Goal: Task Accomplishment & Management: Complete application form

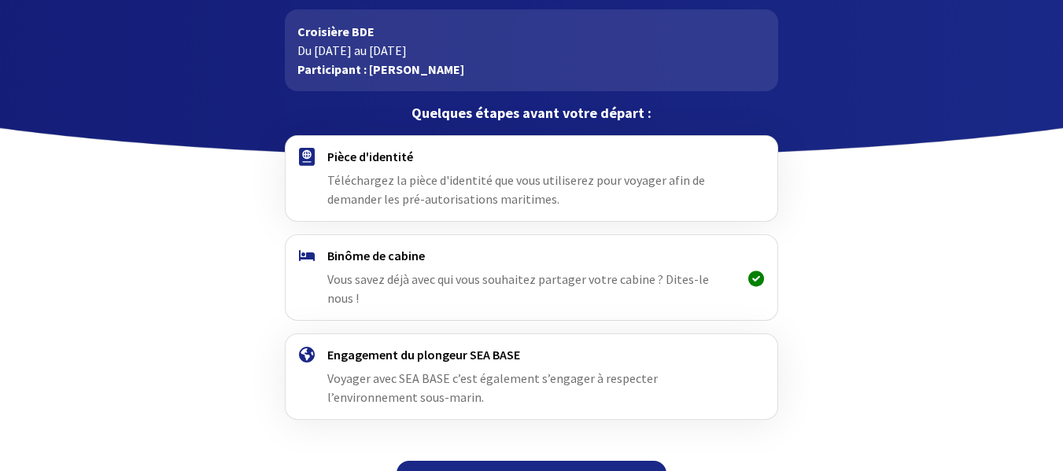
scroll to position [97, 0]
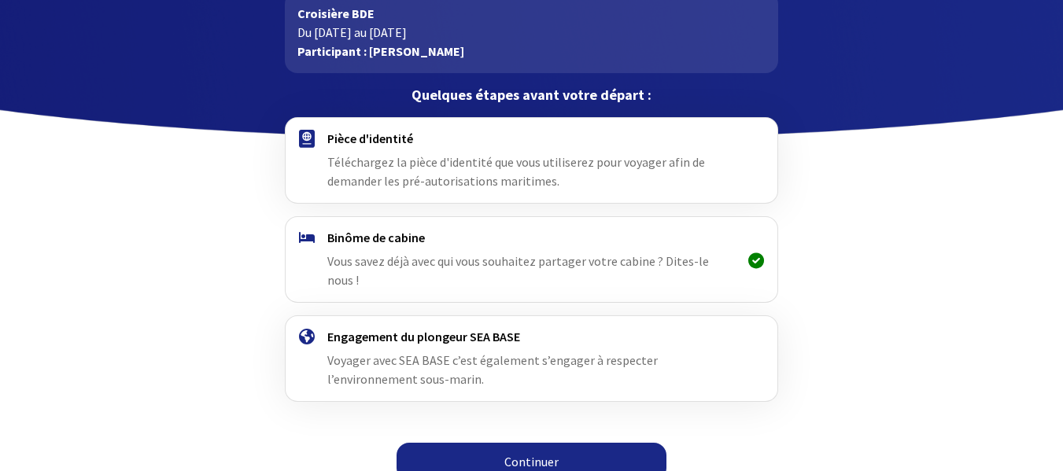
click at [393, 169] on span "Téléchargez la pièce d'identité que vous utiliserez pour voyager afin de demand…" at bounding box center [516, 171] width 378 height 35
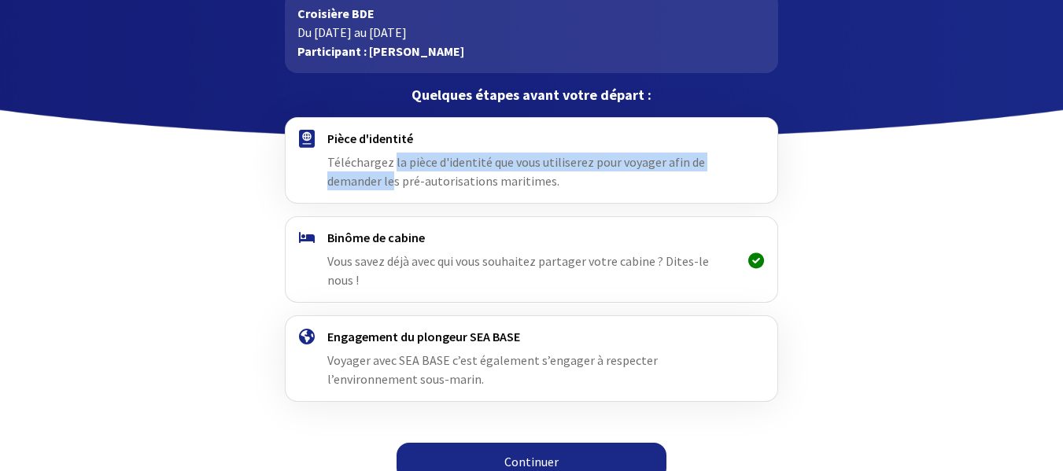
click at [393, 165] on span "Téléchargez la pièce d'identité que vous utiliserez pour voyager afin de demand…" at bounding box center [516, 171] width 378 height 35
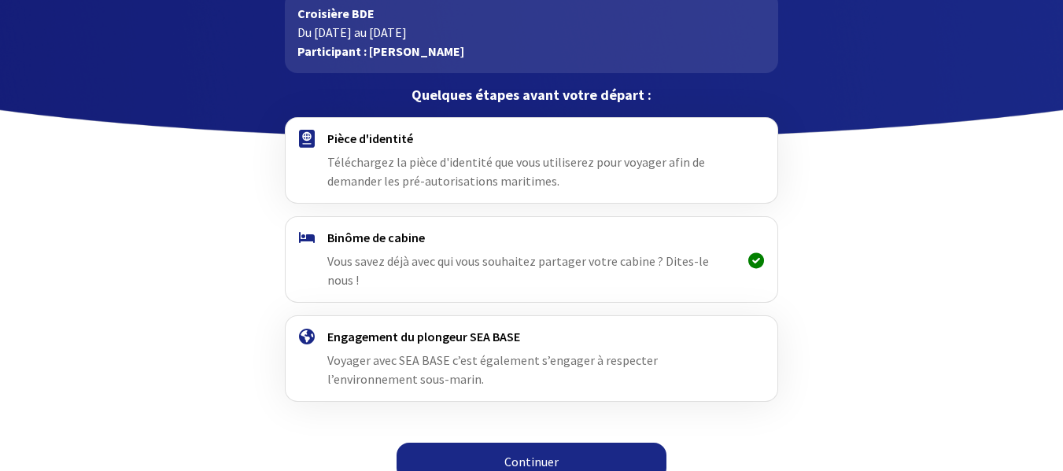
click at [353, 139] on h4 "Pièce d'identité" at bounding box center [531, 139] width 409 height 16
click at [532, 445] on link "Continuer" at bounding box center [532, 462] width 270 height 38
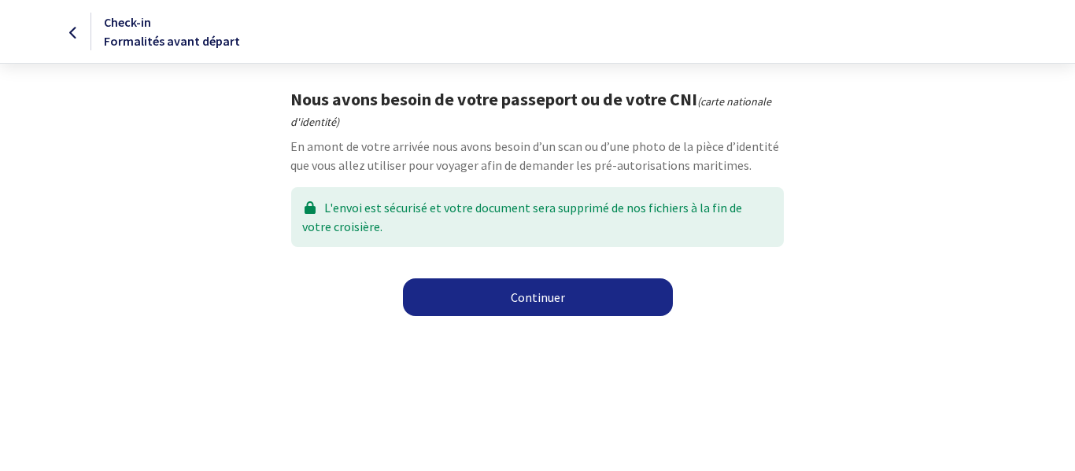
click at [537, 300] on link "Continuer" at bounding box center [538, 298] width 270 height 38
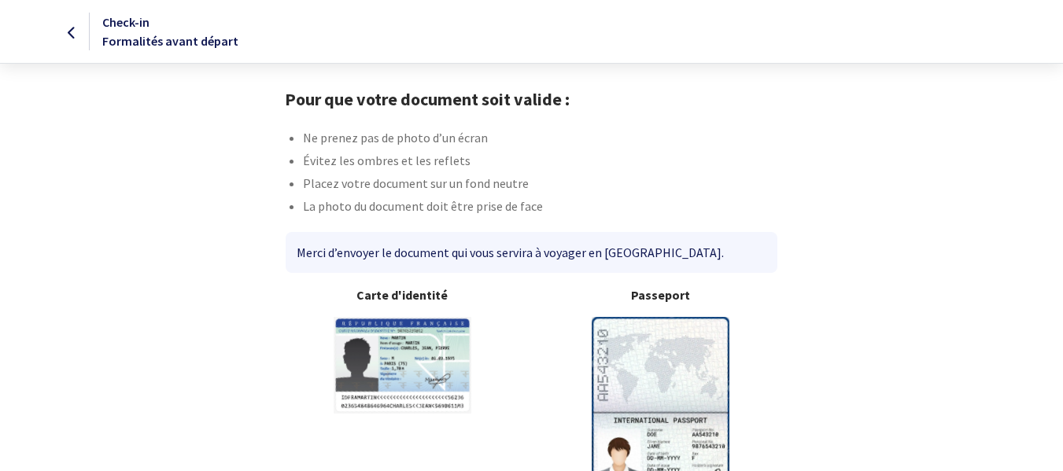
click at [658, 353] on img at bounding box center [661, 412] width 138 height 191
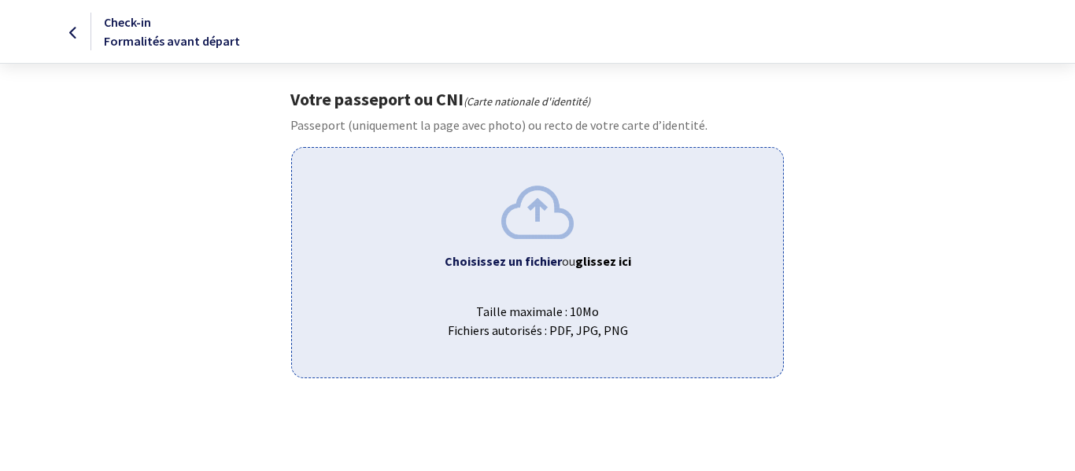
drag, startPoint x: 512, startPoint y: 290, endPoint x: 428, endPoint y: 289, distance: 83.4
click at [428, 290] on span "Taille maximale : 10Mo Fichiers autorisés : PDF, JPG, PNG" at bounding box center [537, 315] width 465 height 50
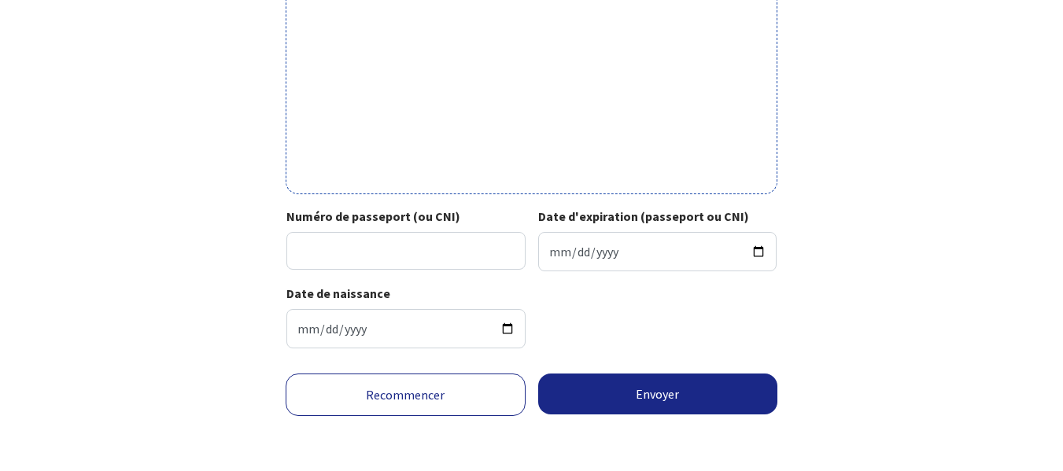
scroll to position [590, 0]
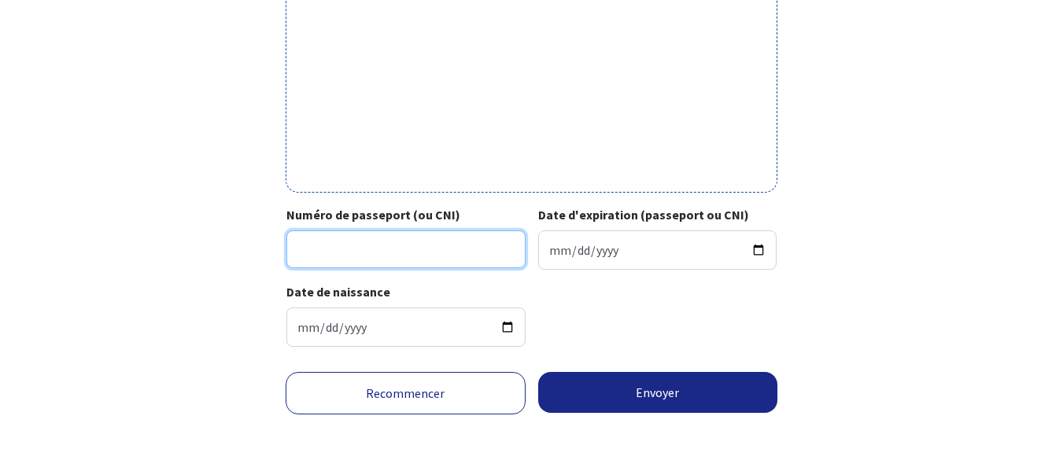
click at [319, 258] on input "Numéro de passeport (ou CNI)" at bounding box center [406, 250] width 239 height 38
type input "19HC06713"
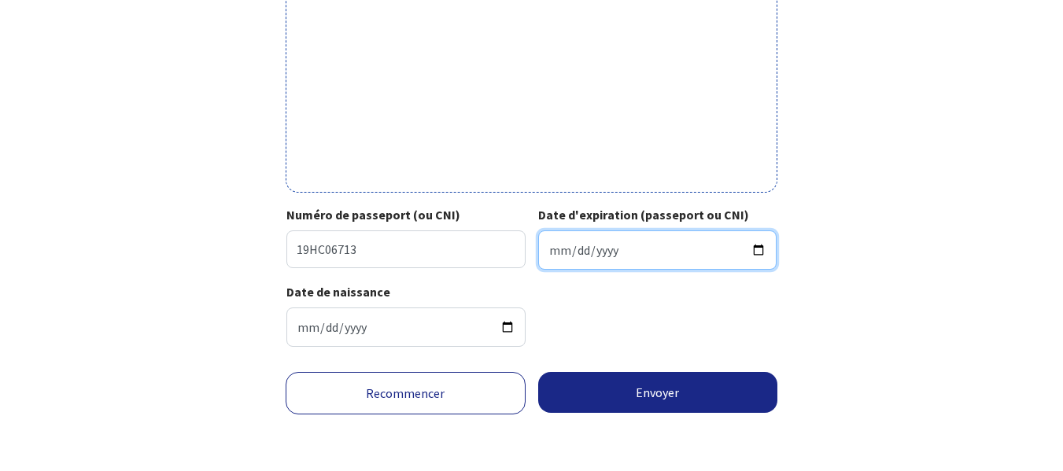
click at [618, 251] on input "Date d'expiration (passeport ou CNI)" at bounding box center [657, 250] width 239 height 39
type input "2029-12-19"
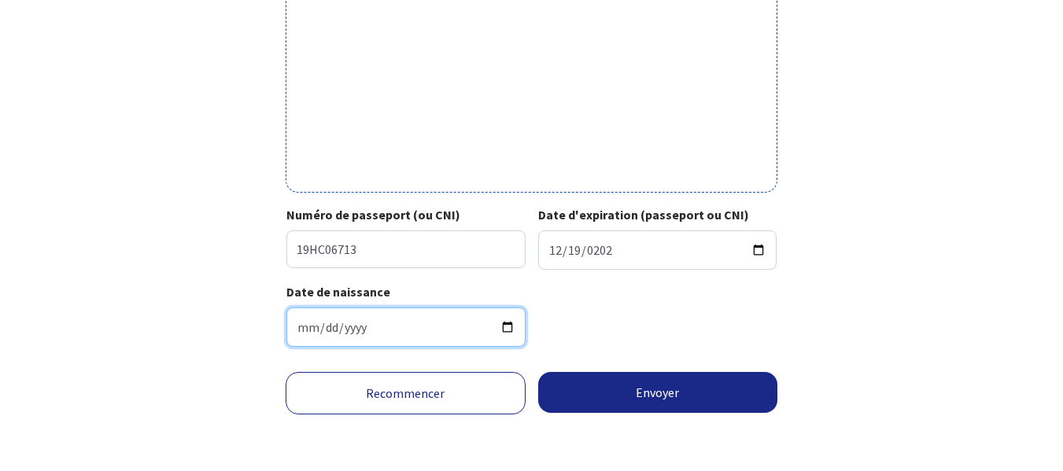
click at [440, 327] on input "1956-03-23" at bounding box center [406, 327] width 239 height 39
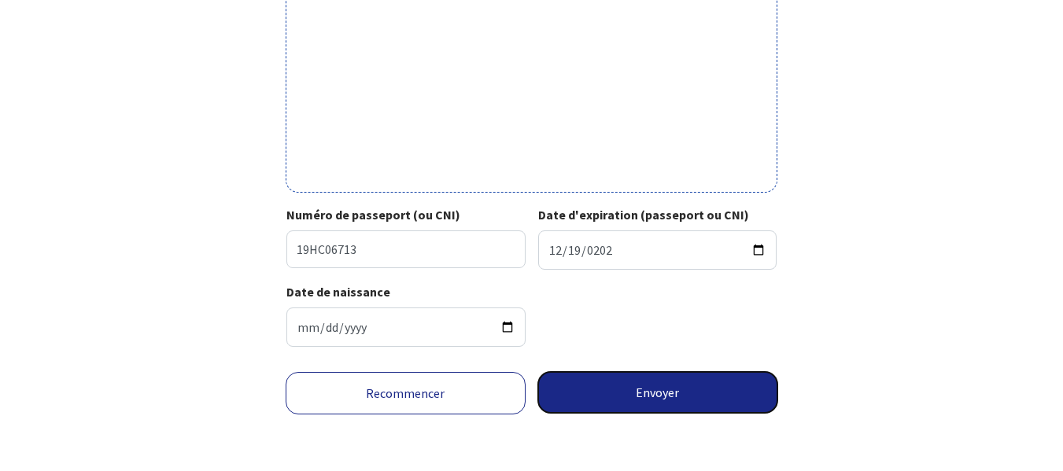
click at [658, 397] on button "Envoyer" at bounding box center [658, 392] width 240 height 41
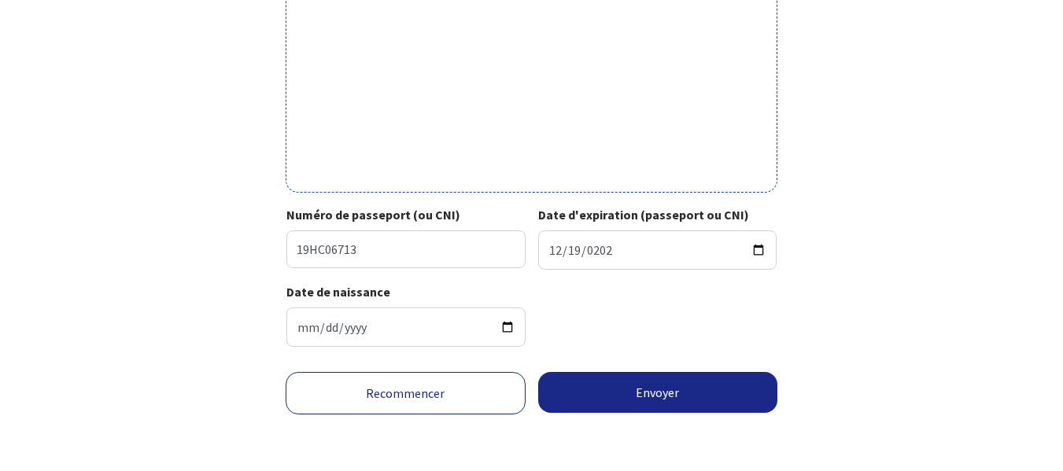
scroll to position [567, 0]
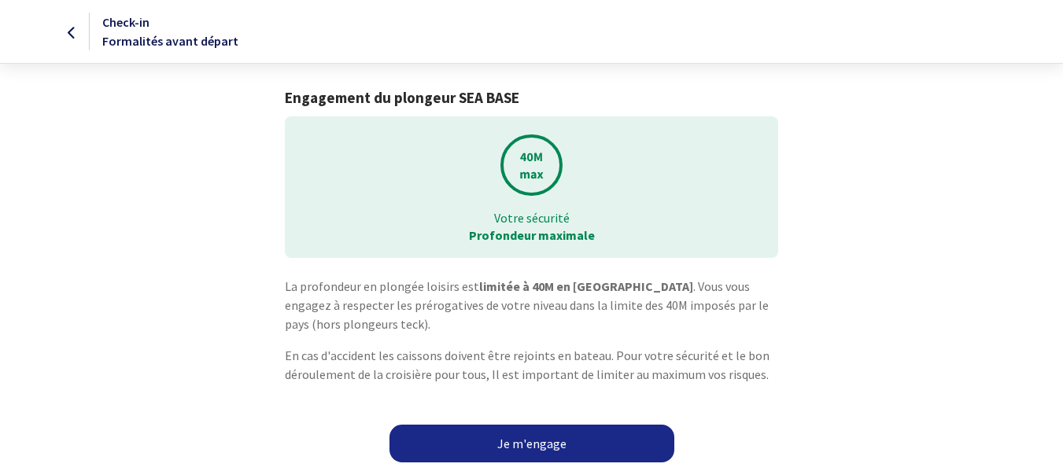
scroll to position [1, 0]
click at [67, 31] on div at bounding box center [45, 30] width 88 height 19
click at [68, 30] on div at bounding box center [45, 30] width 88 height 19
click at [546, 442] on link "Je m'engage" at bounding box center [532, 443] width 285 height 38
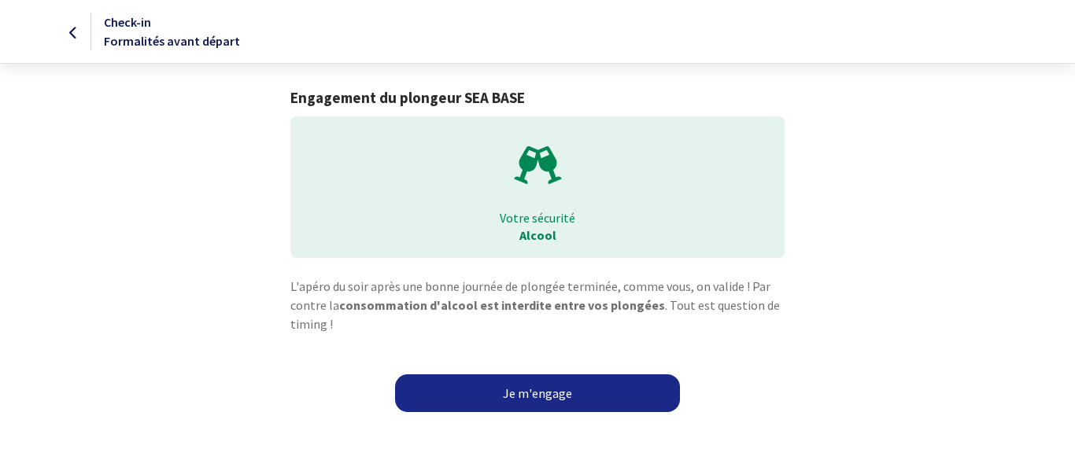
click at [547, 401] on link "Je m'engage" at bounding box center [537, 394] width 285 height 38
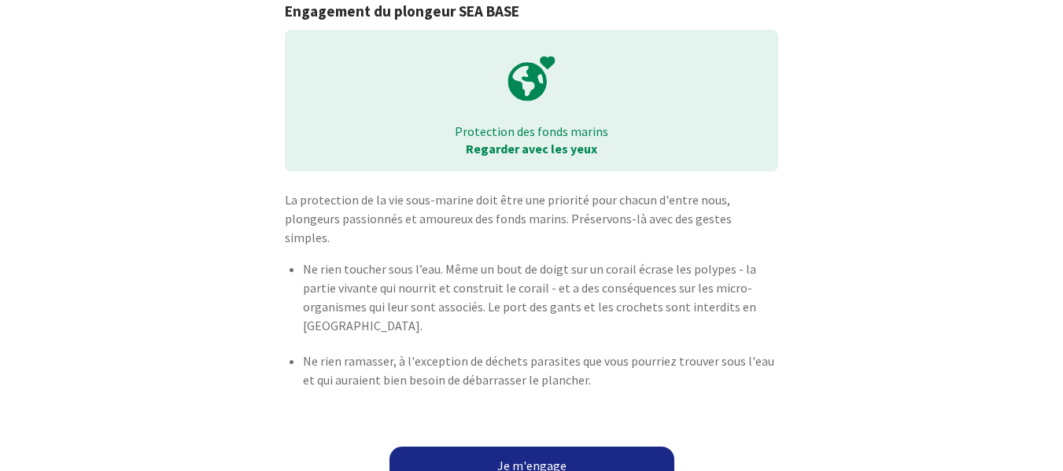
scroll to position [91, 0]
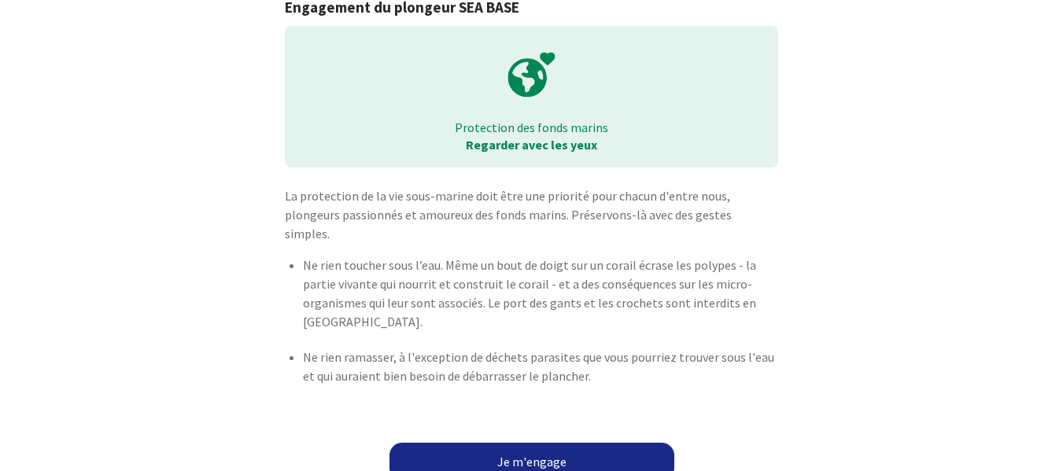
click at [561, 443] on link "Je m'engage" at bounding box center [532, 462] width 285 height 38
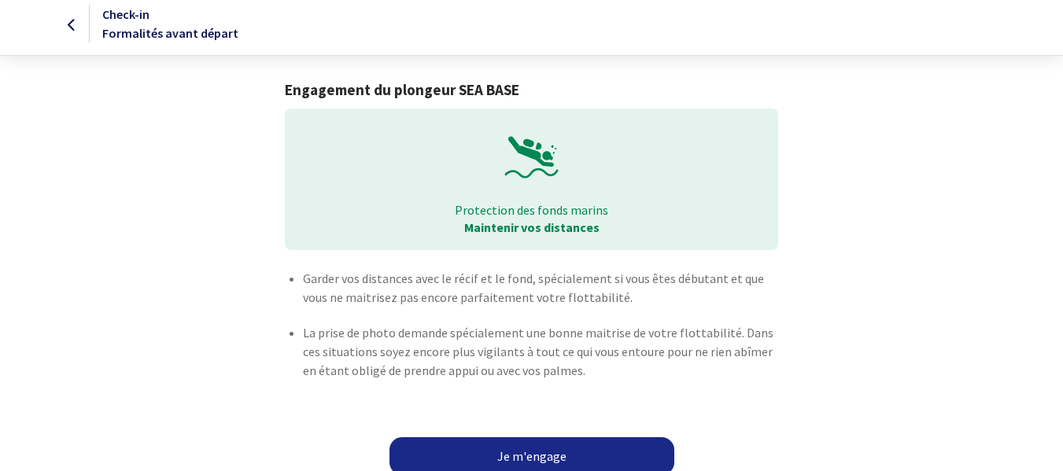
scroll to position [21, 0]
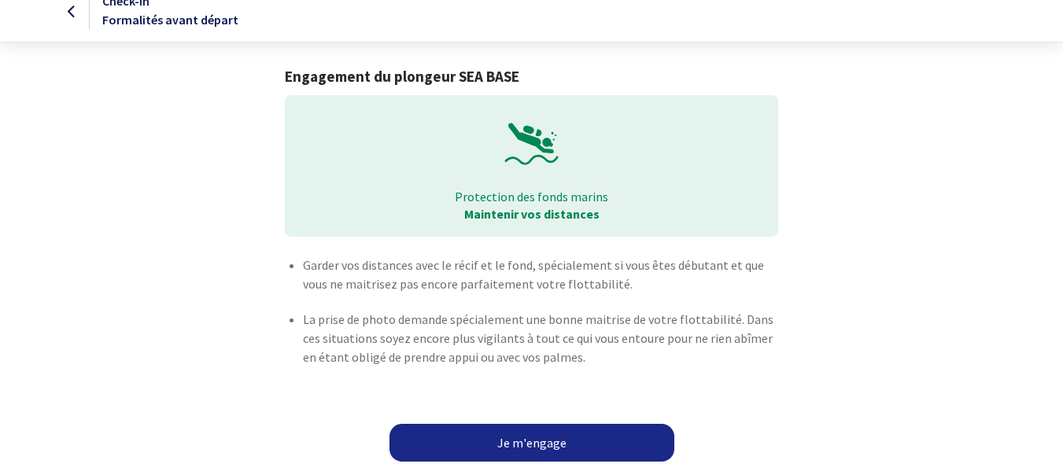
click at [542, 442] on link "Je m'engage" at bounding box center [532, 443] width 285 height 38
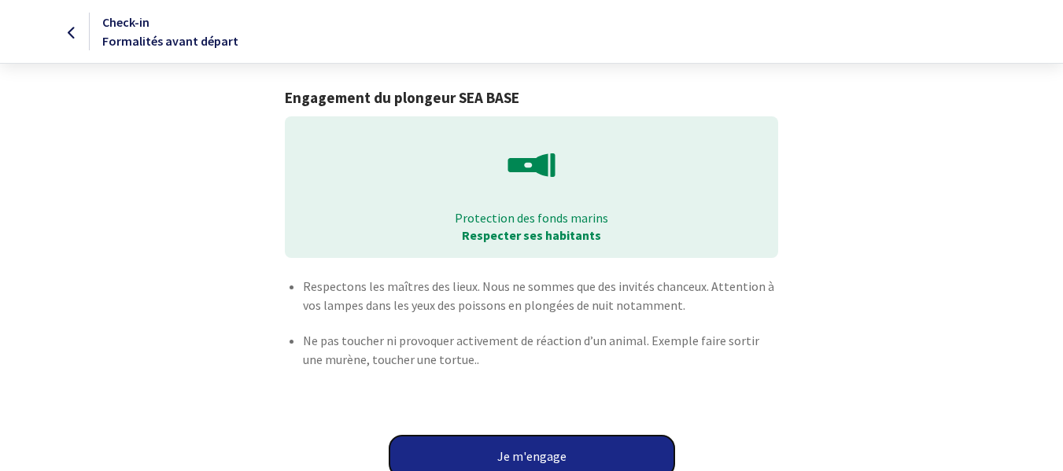
click at [544, 459] on button "Je m'engage" at bounding box center [532, 456] width 285 height 41
